Goal: Find contact information: Find contact information

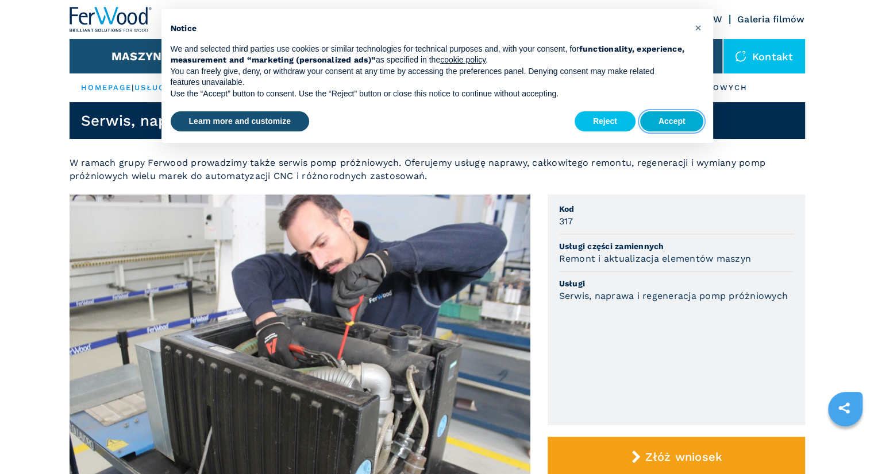
click at [680, 119] on button "Accept" at bounding box center [672, 121] width 64 height 21
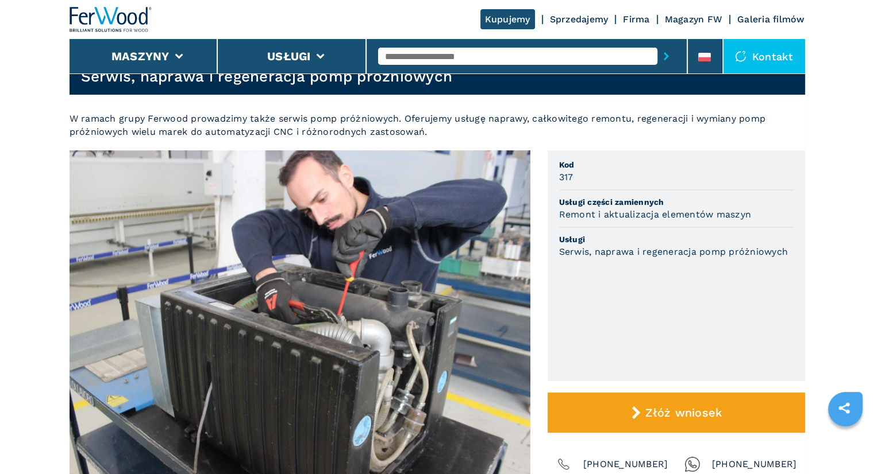
scroll to position [46, 0]
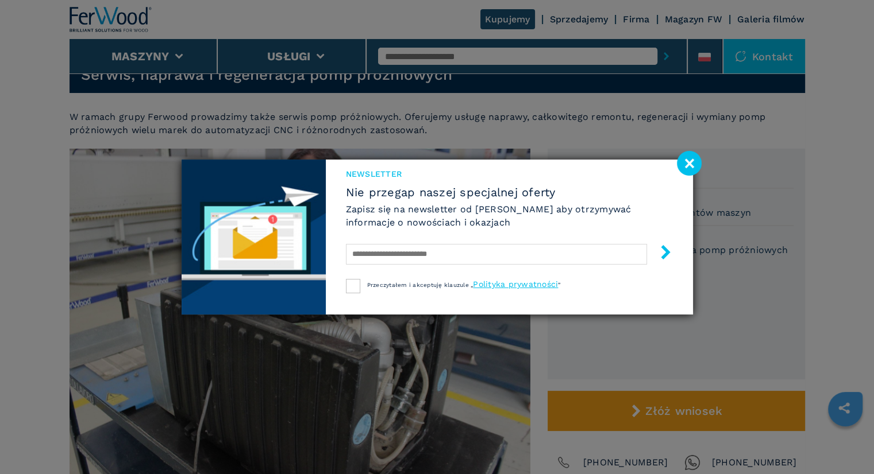
click at [691, 160] on image at bounding box center [689, 163] width 25 height 25
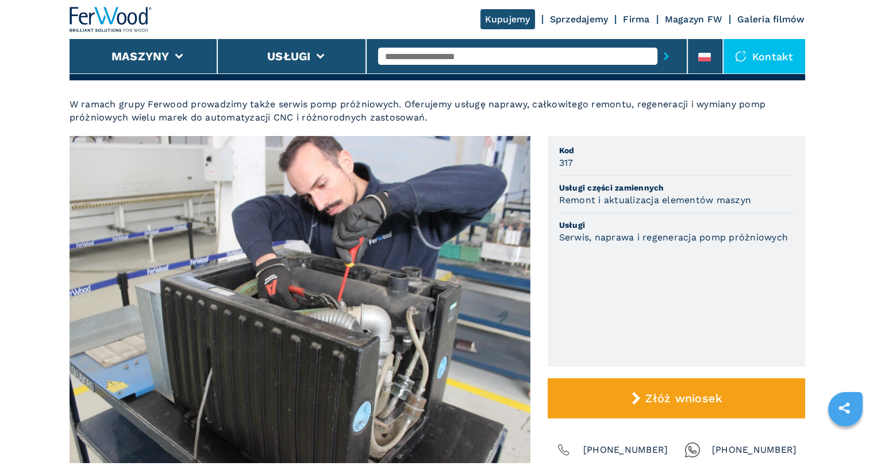
scroll to position [82, 0]
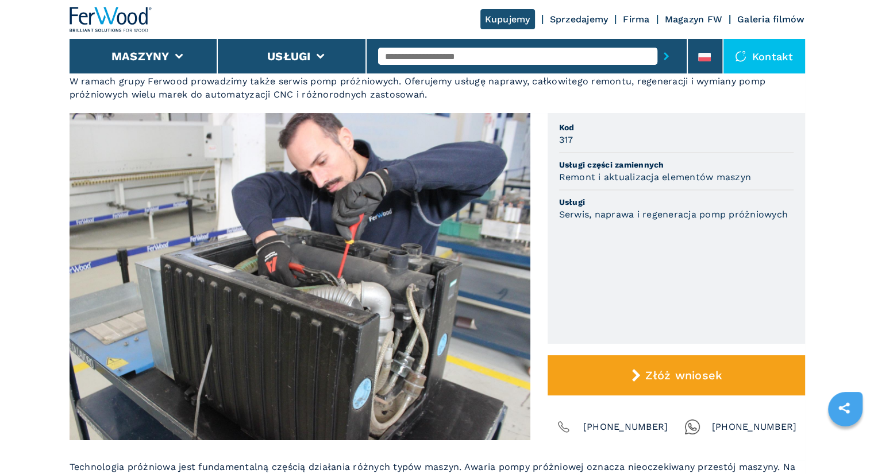
click at [636, 213] on h3 "Serwis, naprawa i regeneracja pomp próżniowych" at bounding box center [673, 214] width 229 height 13
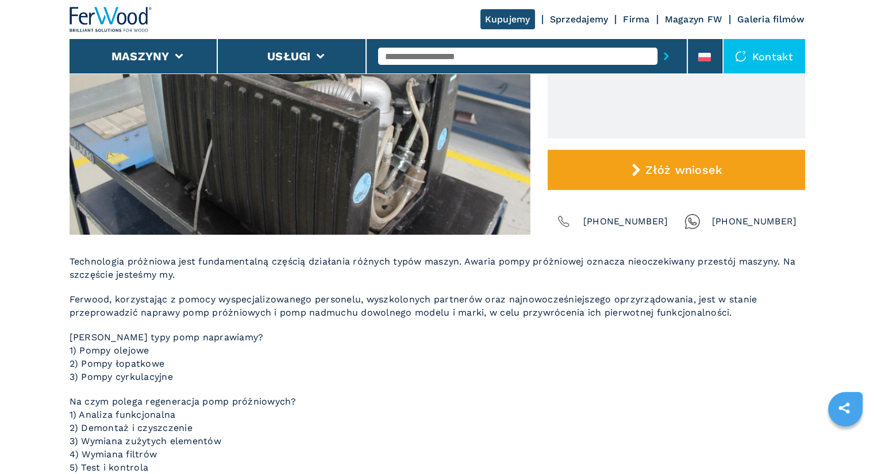
scroll to position [311, 0]
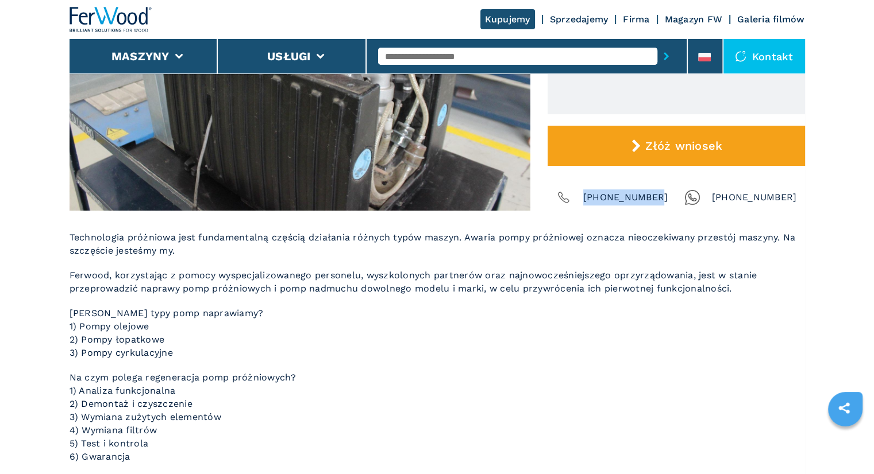
drag, startPoint x: 659, startPoint y: 198, endPoint x: 592, endPoint y: 202, distance: 67.3
click at [592, 202] on span "[PHONE_NUMBER]" at bounding box center [625, 198] width 85 height 16
copy span "[PHONE_NUMBER]"
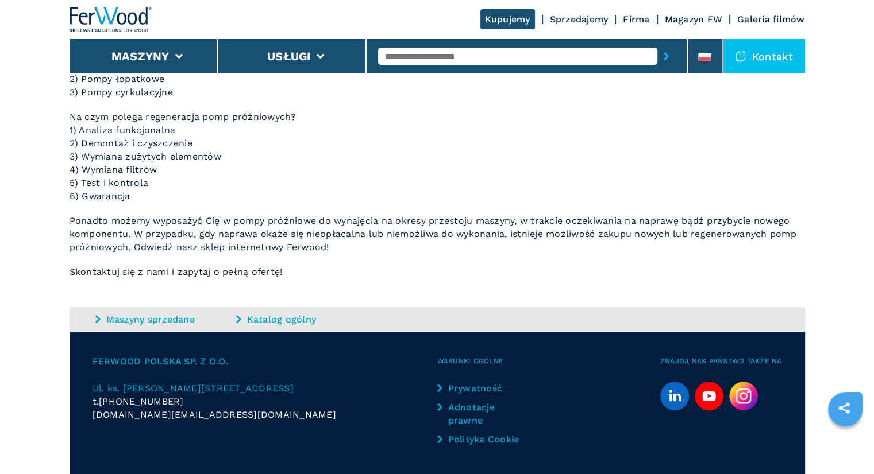
scroll to position [610, 0]
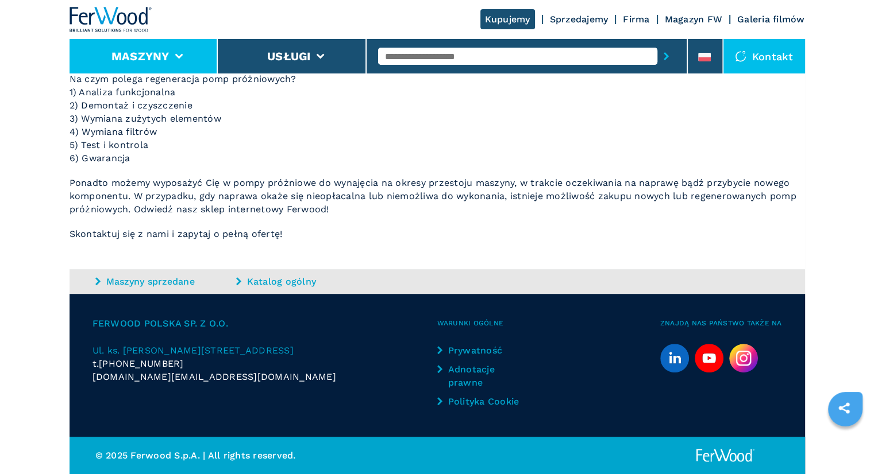
click at [182, 57] on icon at bounding box center [179, 56] width 8 height 5
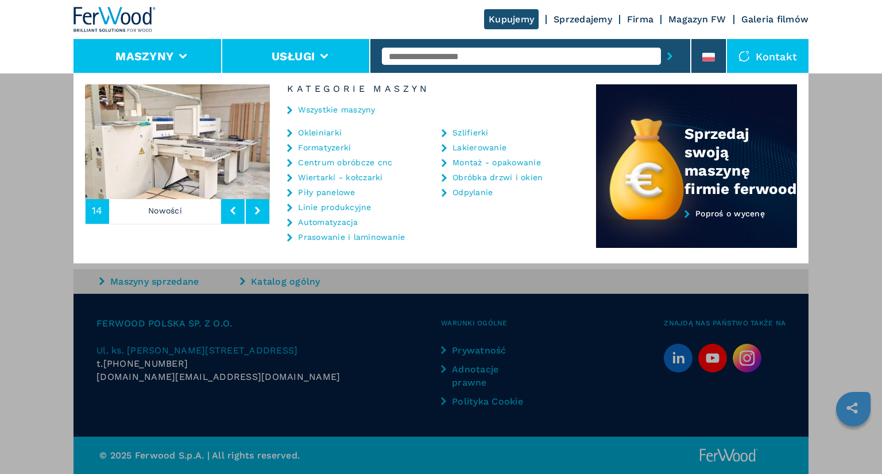
click at [326, 57] on icon at bounding box center [324, 56] width 8 height 5
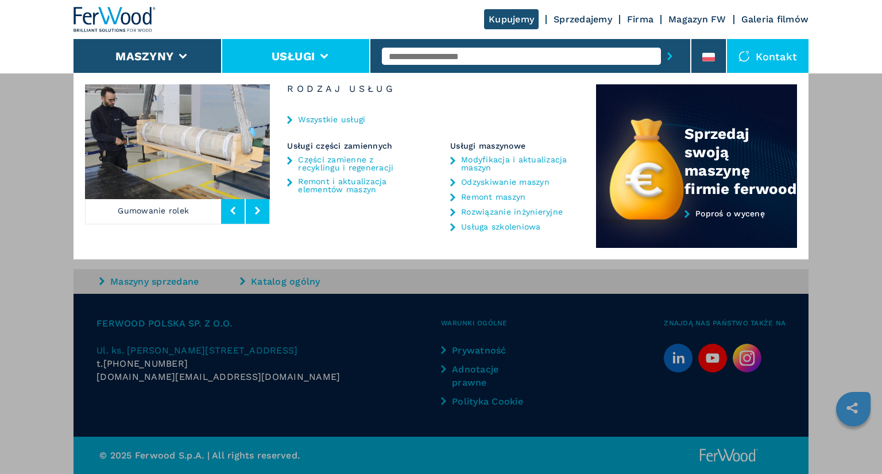
click at [359, 327] on div "Maszyny Okleiniarki Formatyzerki Centrum obróbcze cnc Wiertarki - kołczarki Pił…" at bounding box center [441, 310] width 882 height 474
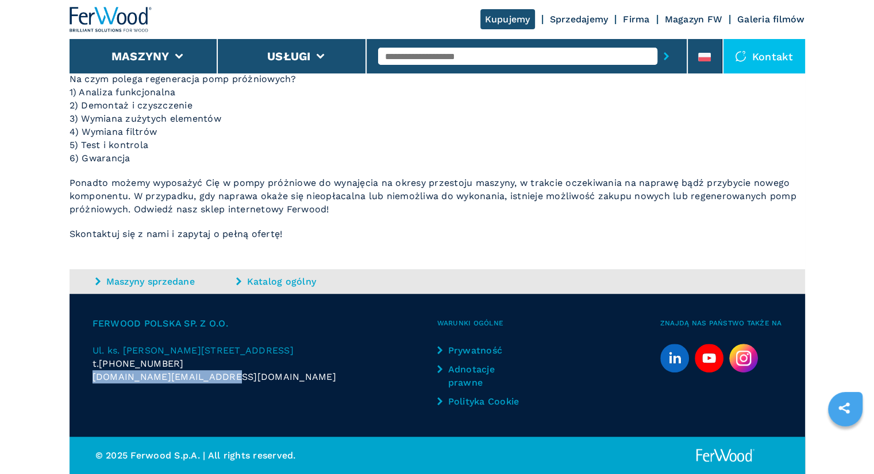
drag, startPoint x: 230, startPoint y: 380, endPoint x: 91, endPoint y: 378, distance: 139.0
click at [91, 378] on div "Ferwood Polska sp. z o.o. Ul. ks. Piotra Wawrzyniaka 6 | 53-022 Wrocław t. +48 …" at bounding box center [436, 365] width 735 height 143
copy span "[DOMAIN_NAME][EMAIL_ADDRESS][DOMAIN_NAME]"
click at [262, 238] on p "Skontaktuj się z nami i zapytaj o pełną ofertę!" at bounding box center [436, 233] width 735 height 13
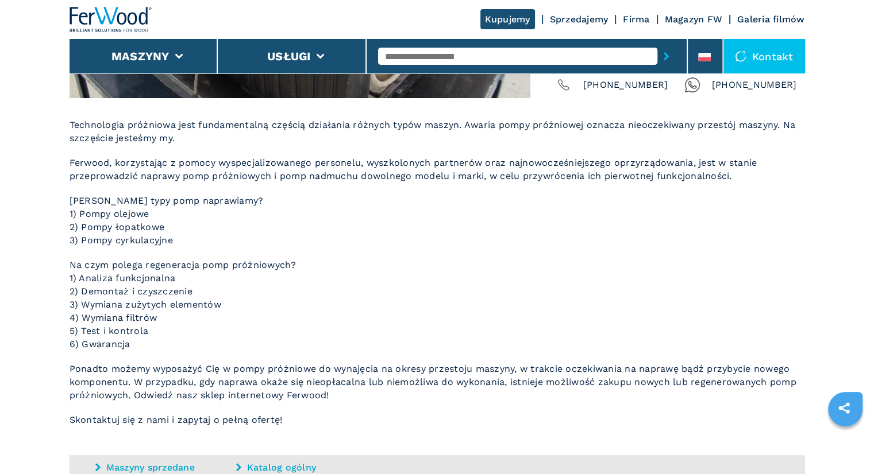
scroll to position [376, 0]
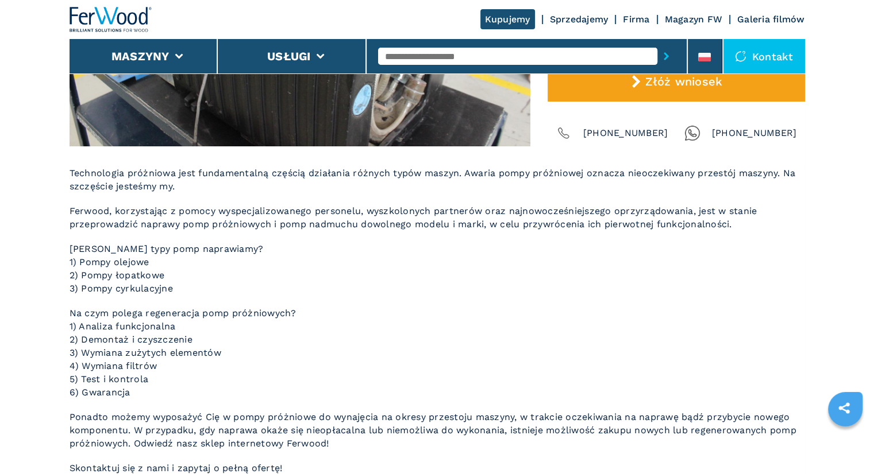
click at [636, 18] on link "Firma" at bounding box center [636, 19] width 26 height 11
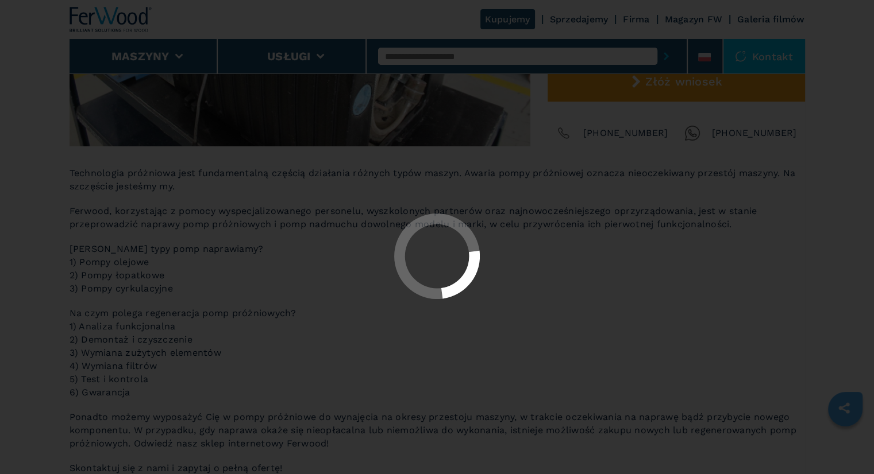
scroll to position [0, 0]
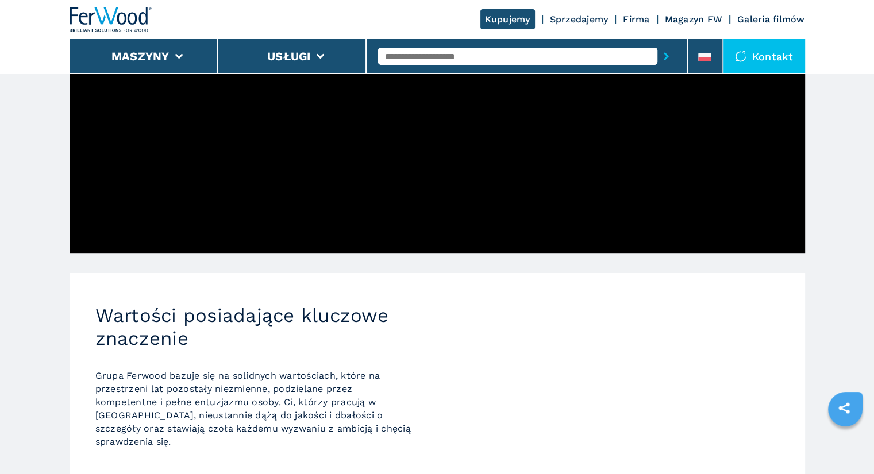
scroll to position [643, 0]
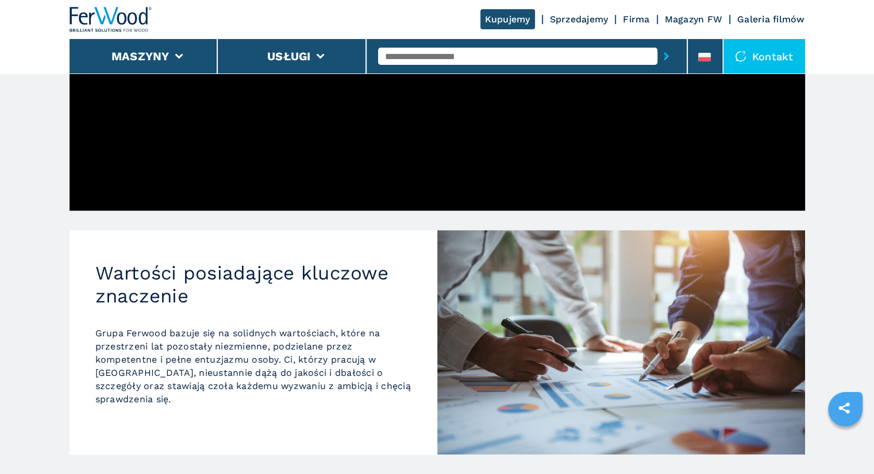
click at [628, 18] on link "Firma" at bounding box center [636, 19] width 26 height 11
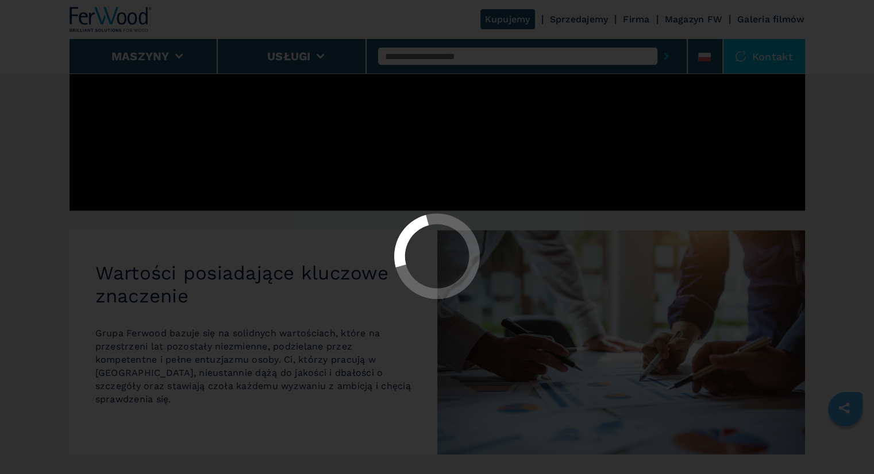
click at [855, 87] on div at bounding box center [437, 237] width 874 height 474
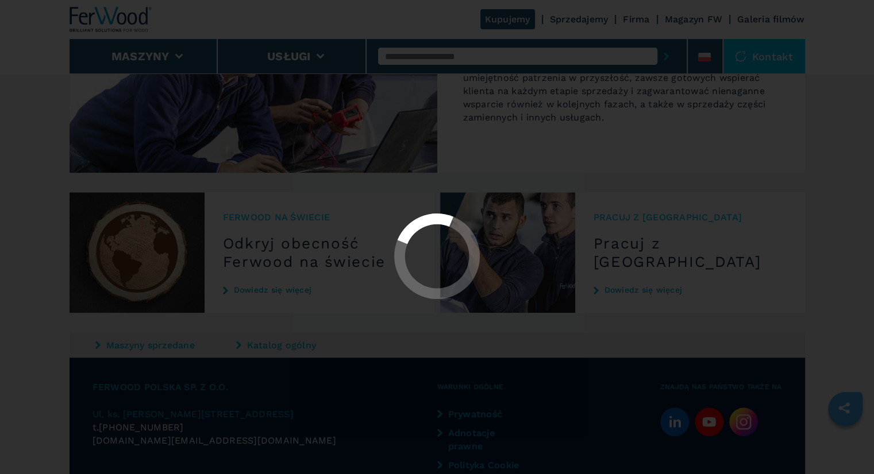
scroll to position [1211, 0]
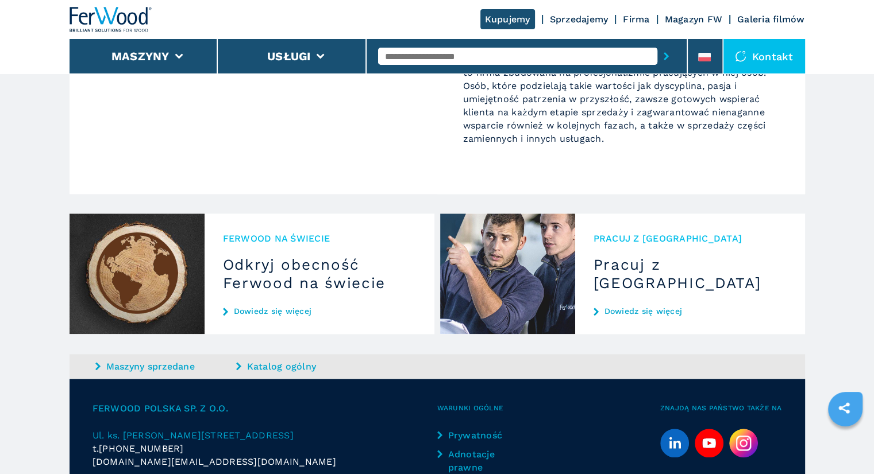
scroll to position [1211, 0]
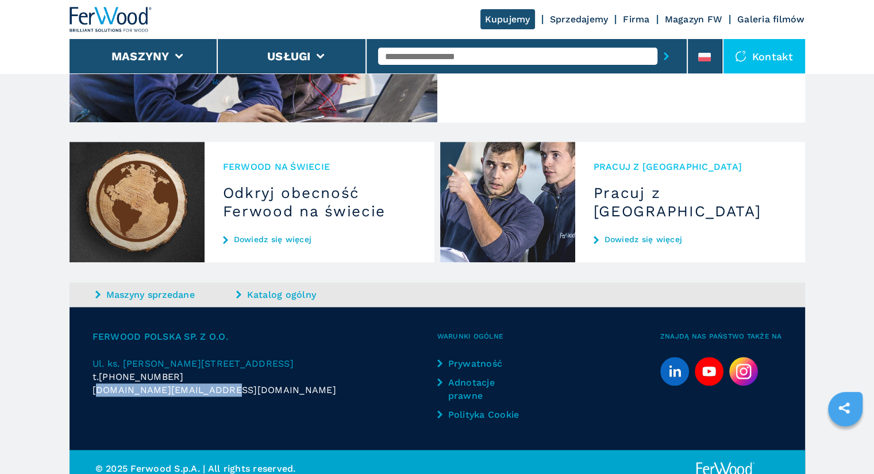
drag, startPoint x: 227, startPoint y: 375, endPoint x: 94, endPoint y: 375, distance: 133.2
click at [94, 384] on div "[DOMAIN_NAME][EMAIL_ADDRESS][DOMAIN_NAME]" at bounding box center [264, 390] width 345 height 13
click at [88, 384] on div "Ferwood Polska sp. z o.o. Ul. ks. Piotra Wawrzyniaka 6 | 53-022 Wrocław t. +48 …" at bounding box center [436, 378] width 735 height 143
drag, startPoint x: 88, startPoint y: 379, endPoint x: 220, endPoint y: 381, distance: 131.5
click at [220, 381] on div "Ferwood Polska sp. z o.o. Ul. ks. Piotra Wawrzyniaka 6 | 53-022 Wrocław t. +48 …" at bounding box center [436, 378] width 735 height 143
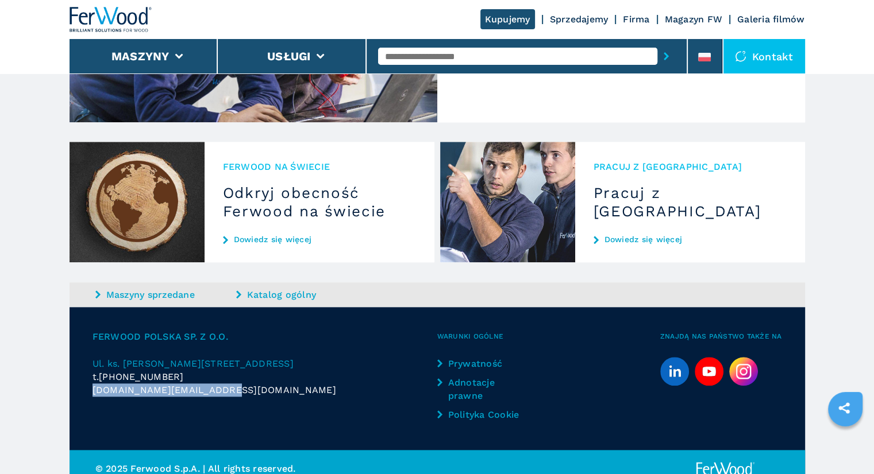
copy span "[DOMAIN_NAME][EMAIL_ADDRESS][DOMAIN_NAME]"
drag, startPoint x: 41, startPoint y: 4, endPoint x: 387, endPoint y: 380, distance: 510.5
click at [387, 384] on div "[DOMAIN_NAME][EMAIL_ADDRESS][DOMAIN_NAME]" at bounding box center [264, 390] width 345 height 13
